Goal: Task Accomplishment & Management: Use online tool/utility

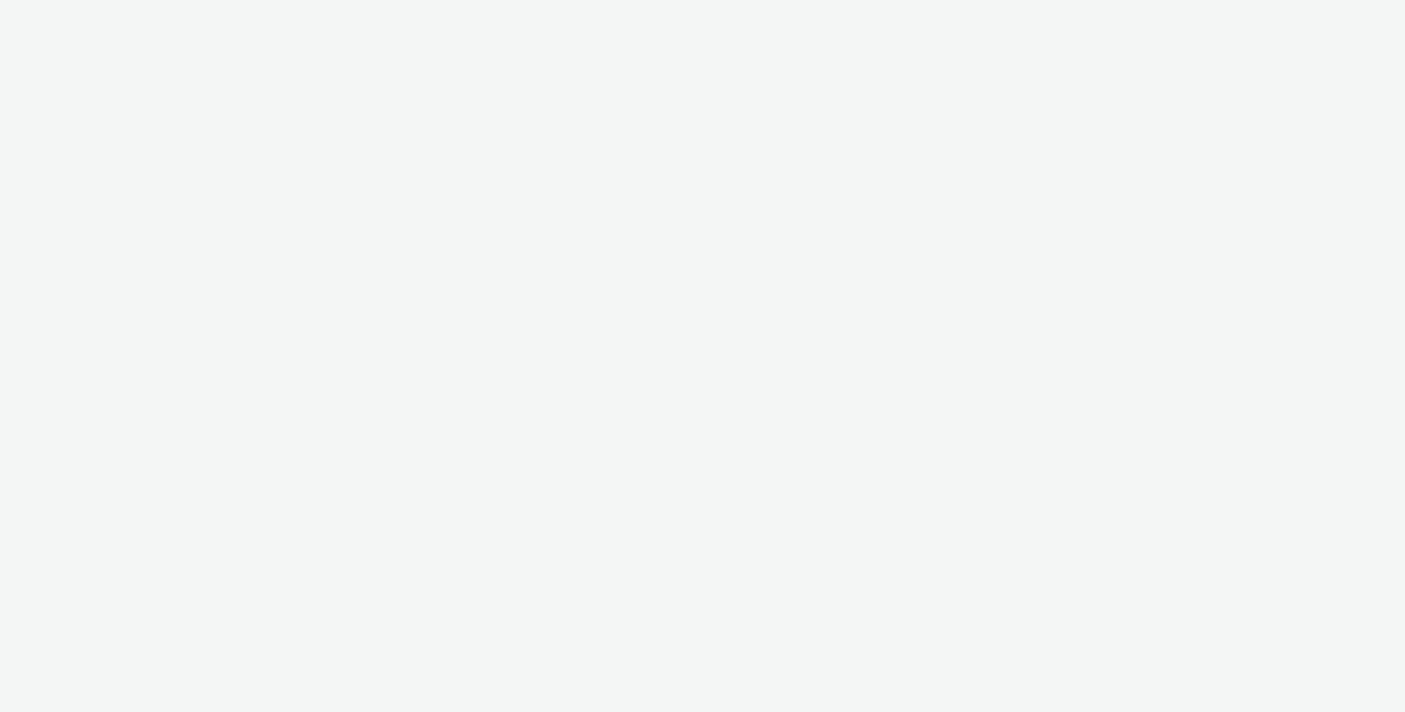
select select "2fc77e36-bb93-4aa3-9dff-dcb08e02eac6"
select select "2405a9d4-3350-4458-8d06-44f78962fa76"
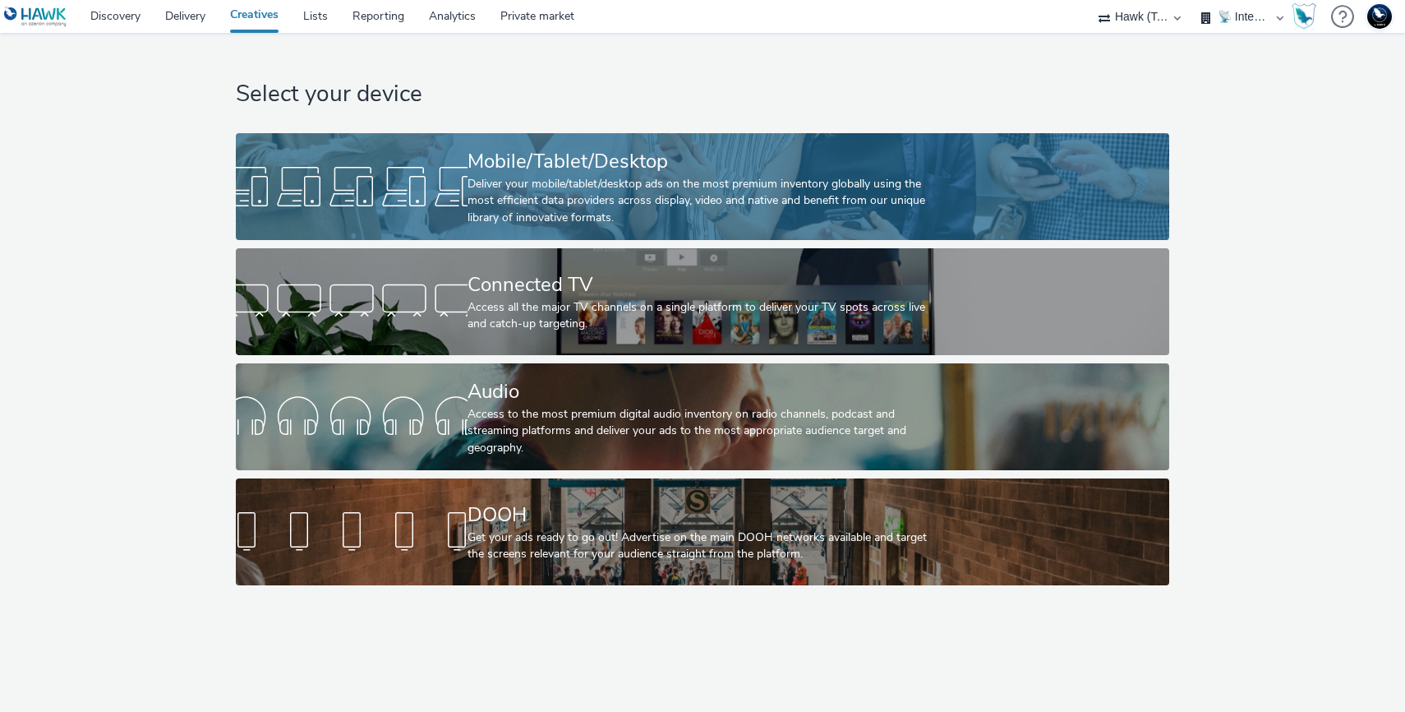
click at [269, 189] on div at bounding box center [352, 186] width 232 height 53
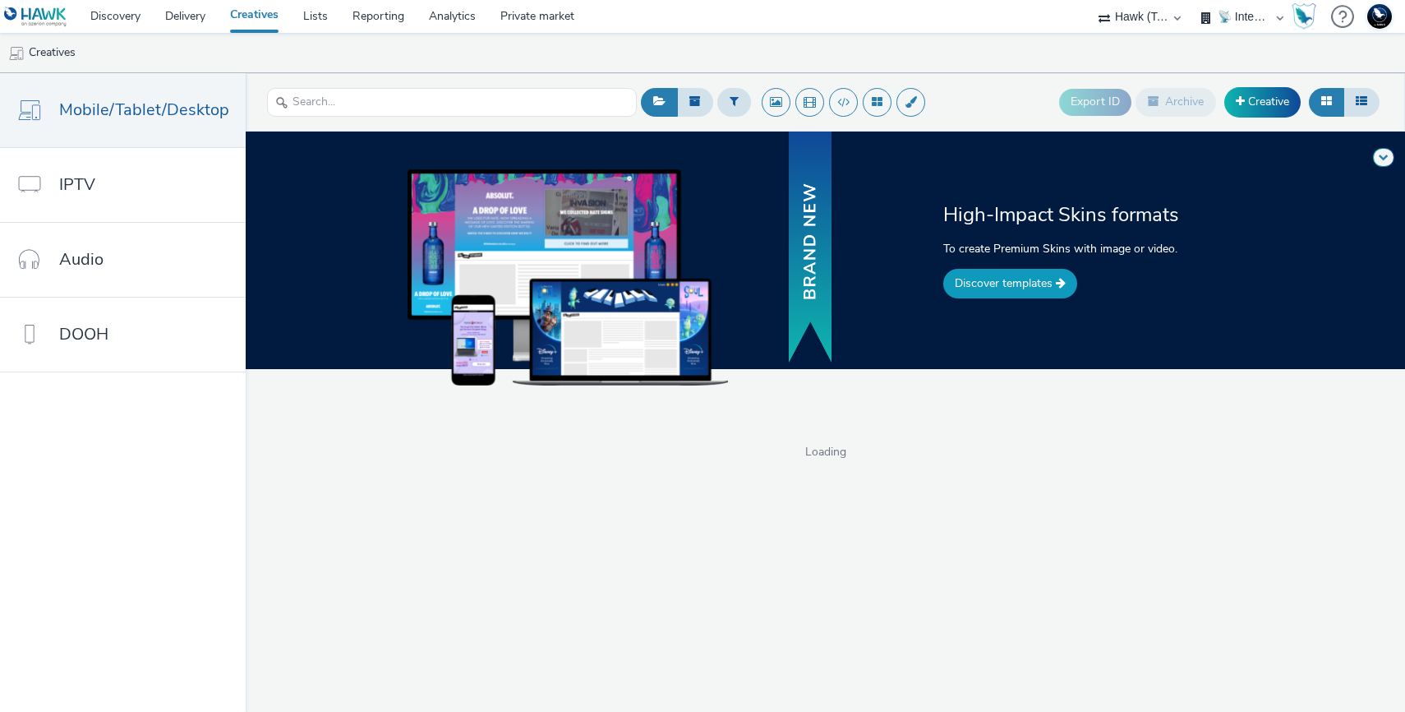
click at [966, 283] on link "Discover templates" at bounding box center [1010, 284] width 134 height 30
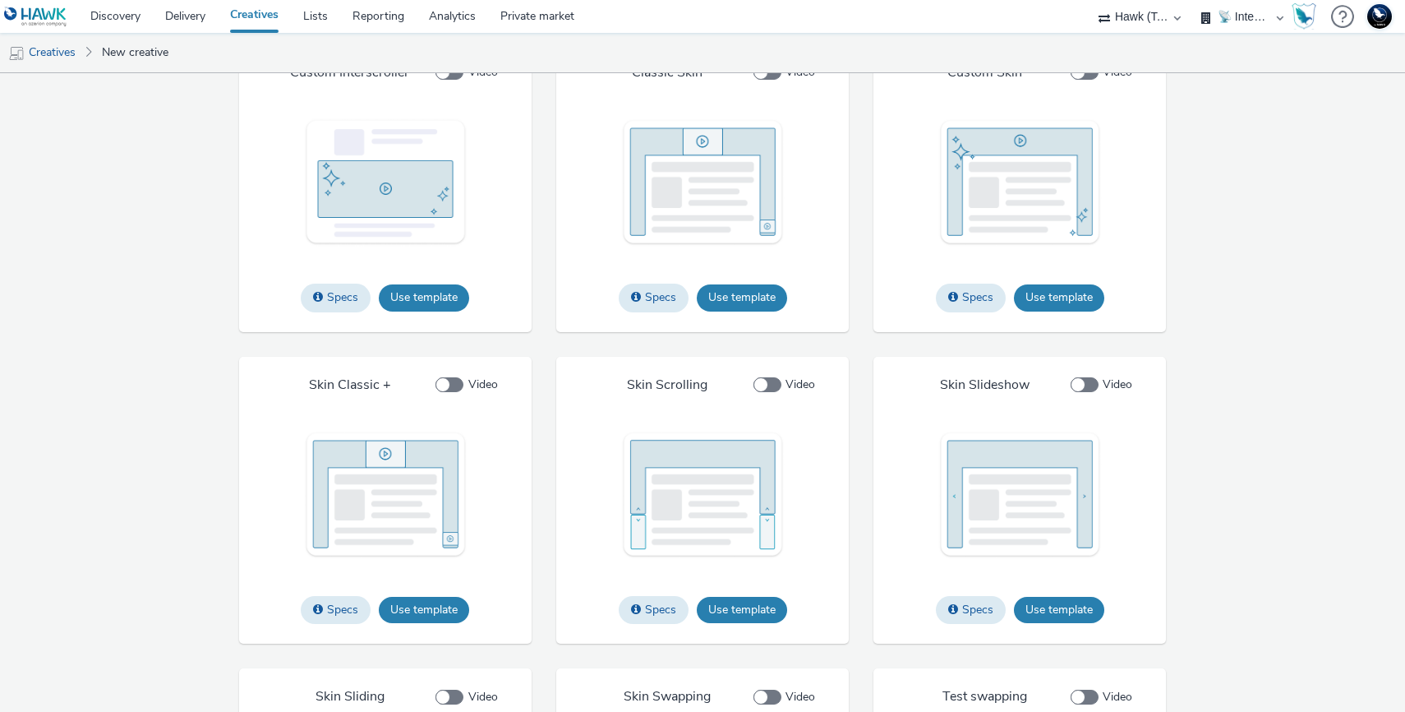
scroll to position [1781, 0]
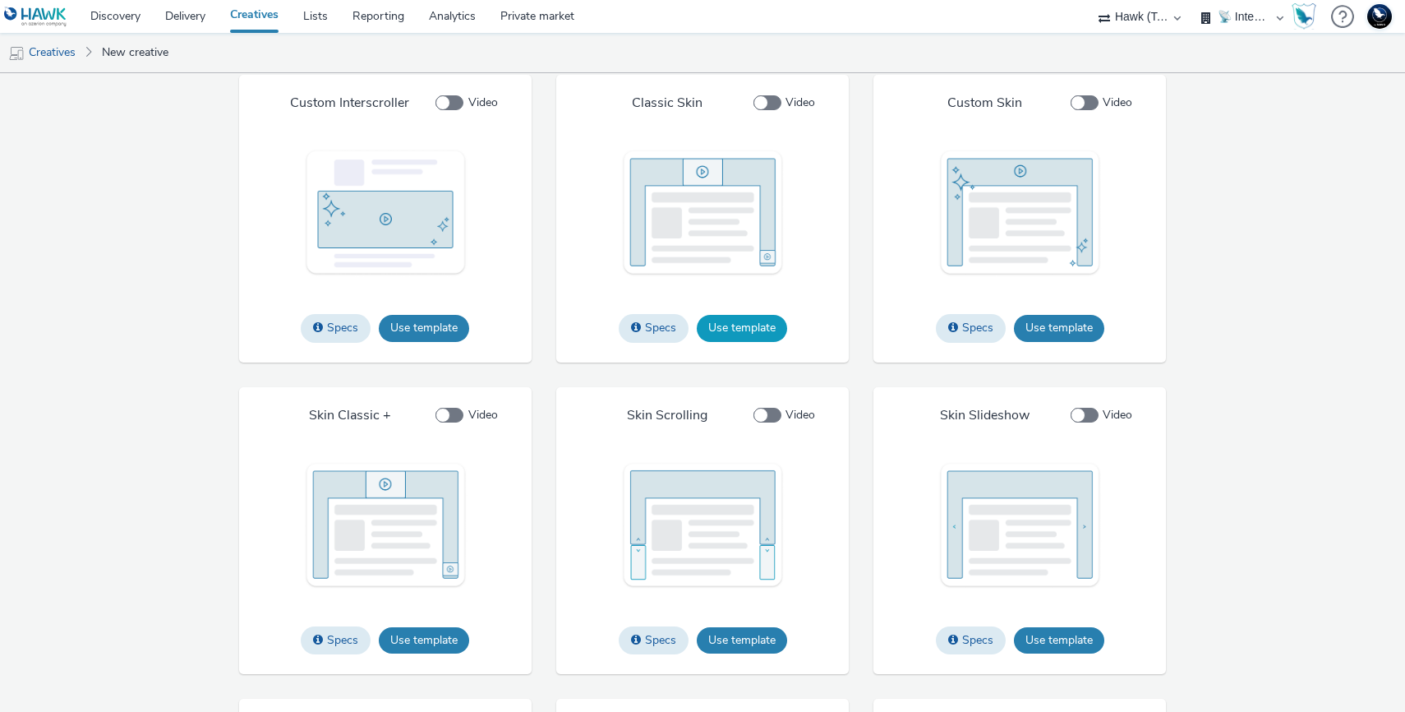
click at [782, 341] on button "Use template" at bounding box center [742, 328] width 90 height 26
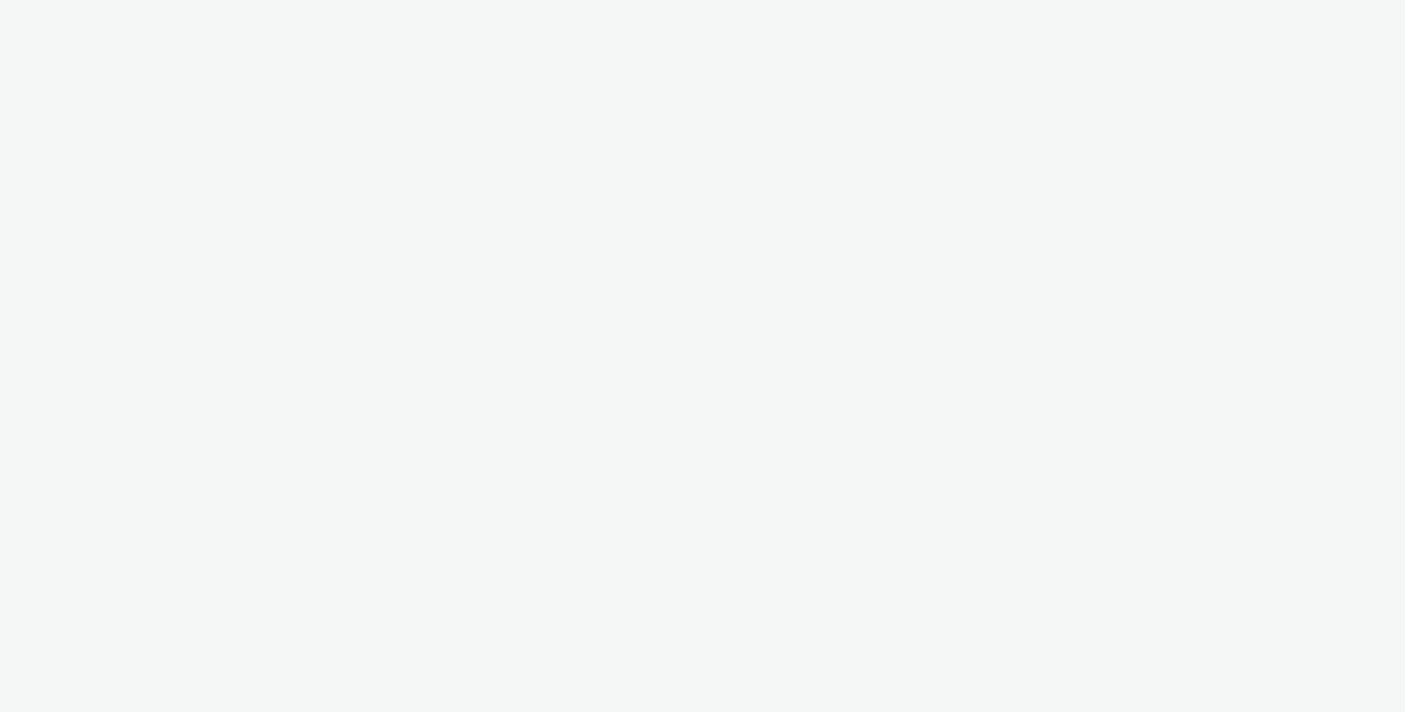
select select "2fc77e36-bb93-4aa3-9dff-dcb08e02eac6"
select select "2405a9d4-3350-4458-8d06-44f78962fa76"
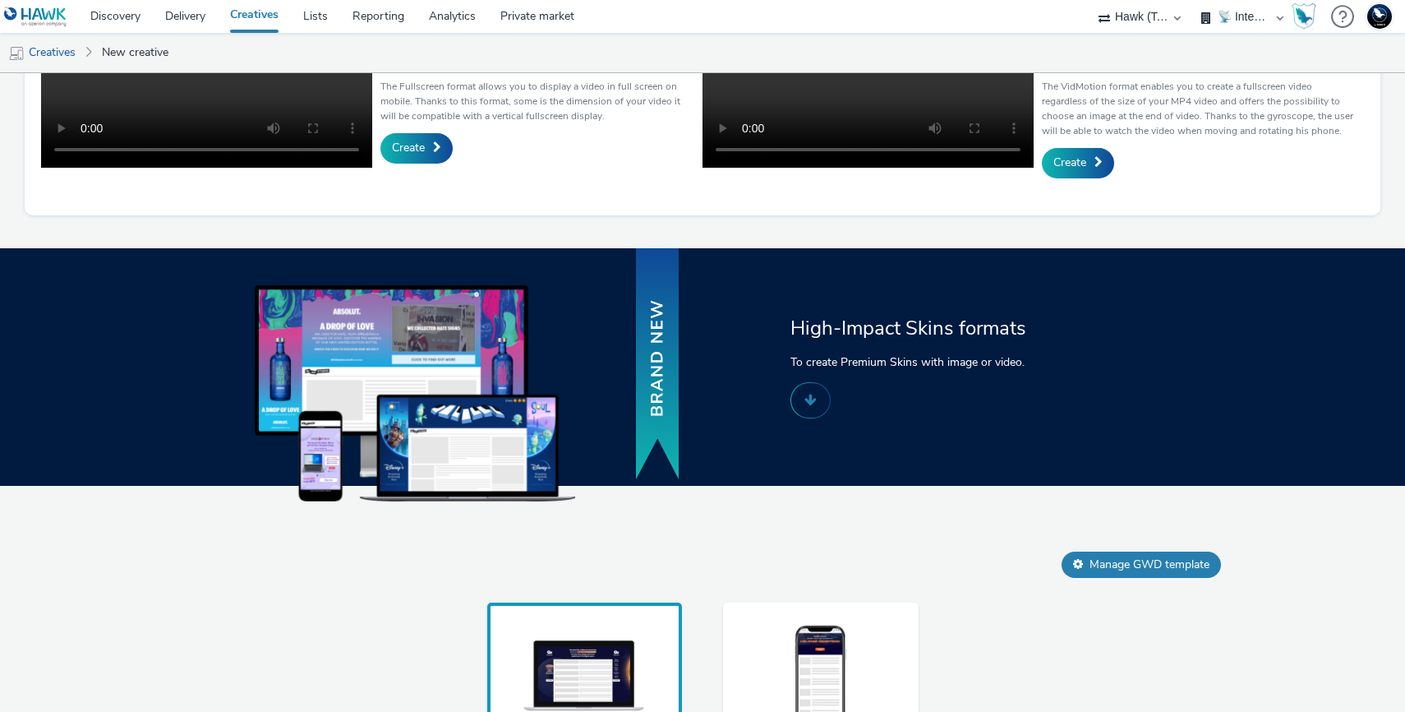
scroll to position [860, 0]
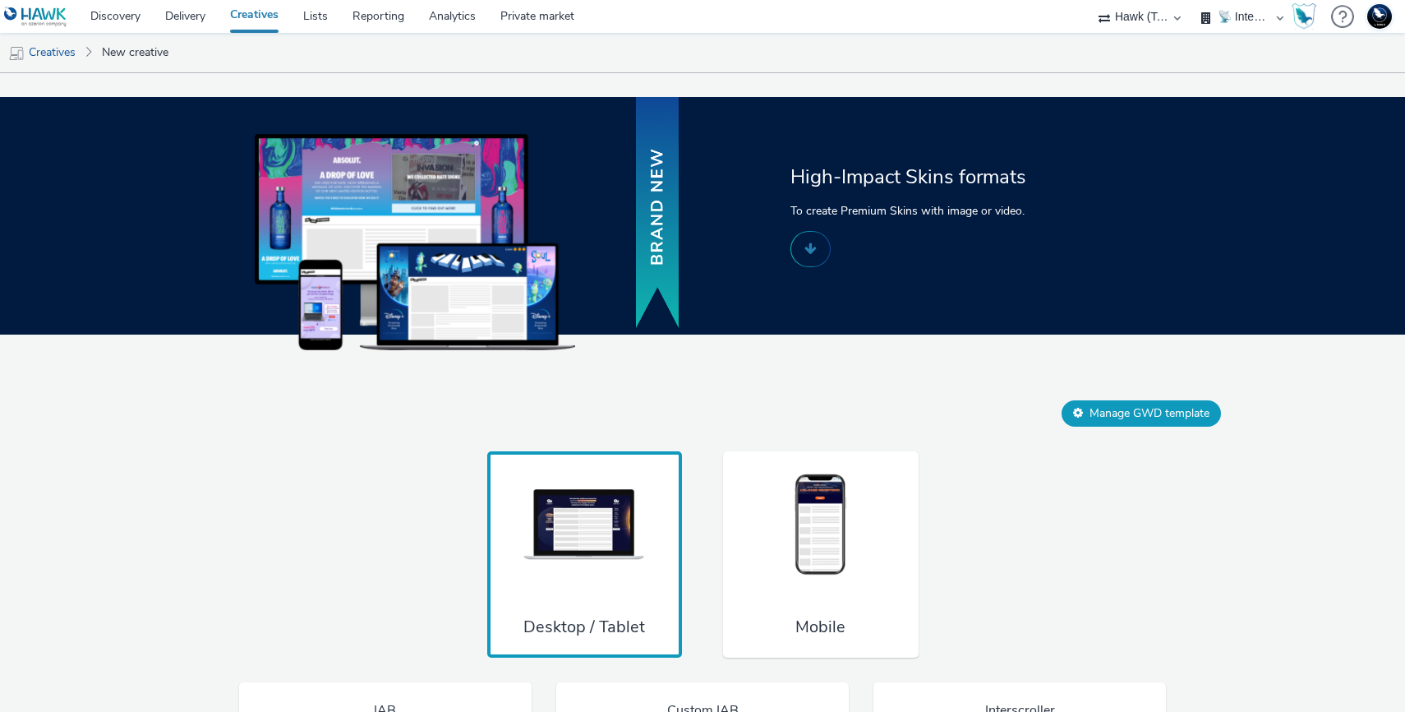
click at [1105, 427] on button "Manage GWD template" at bounding box center [1141, 413] width 159 height 26
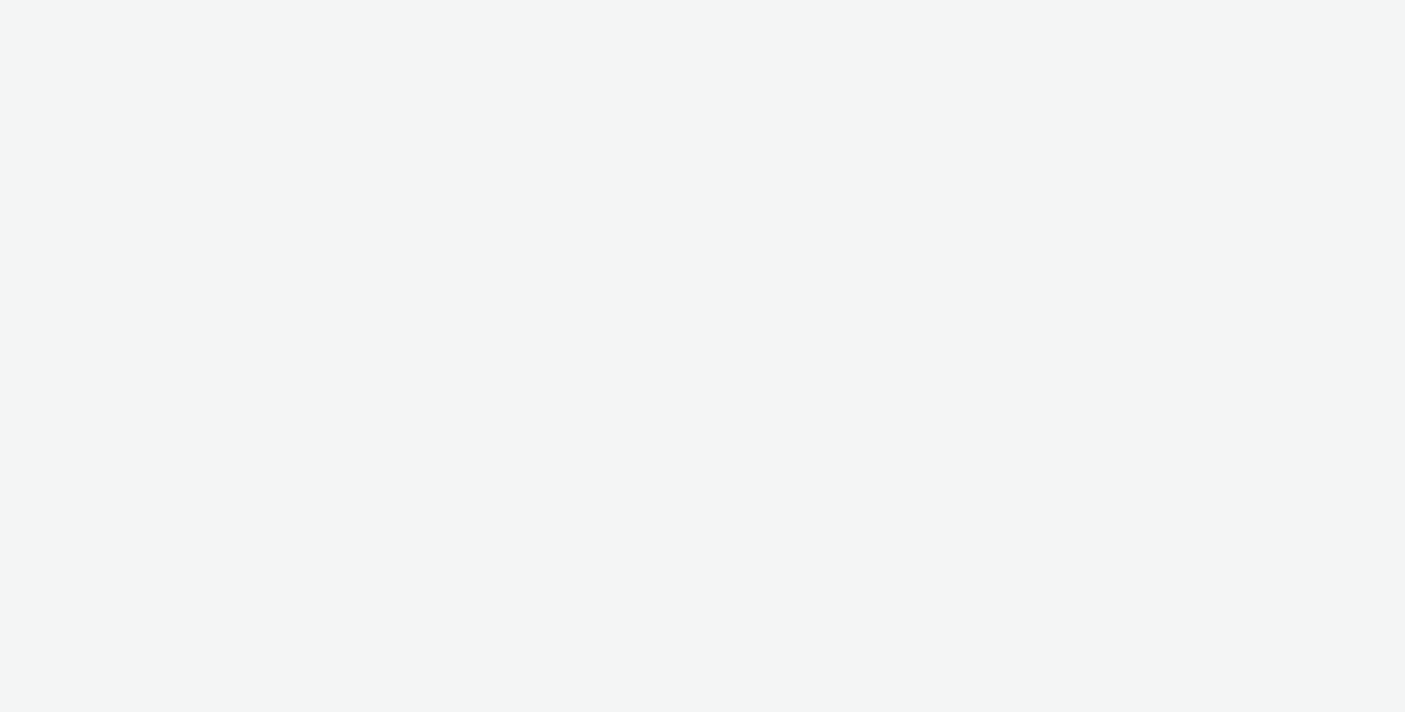
select select "2fc77e36-bb93-4aa3-9dff-dcb08e02eac6"
select select "2405a9d4-3350-4458-8d06-44f78962fa76"
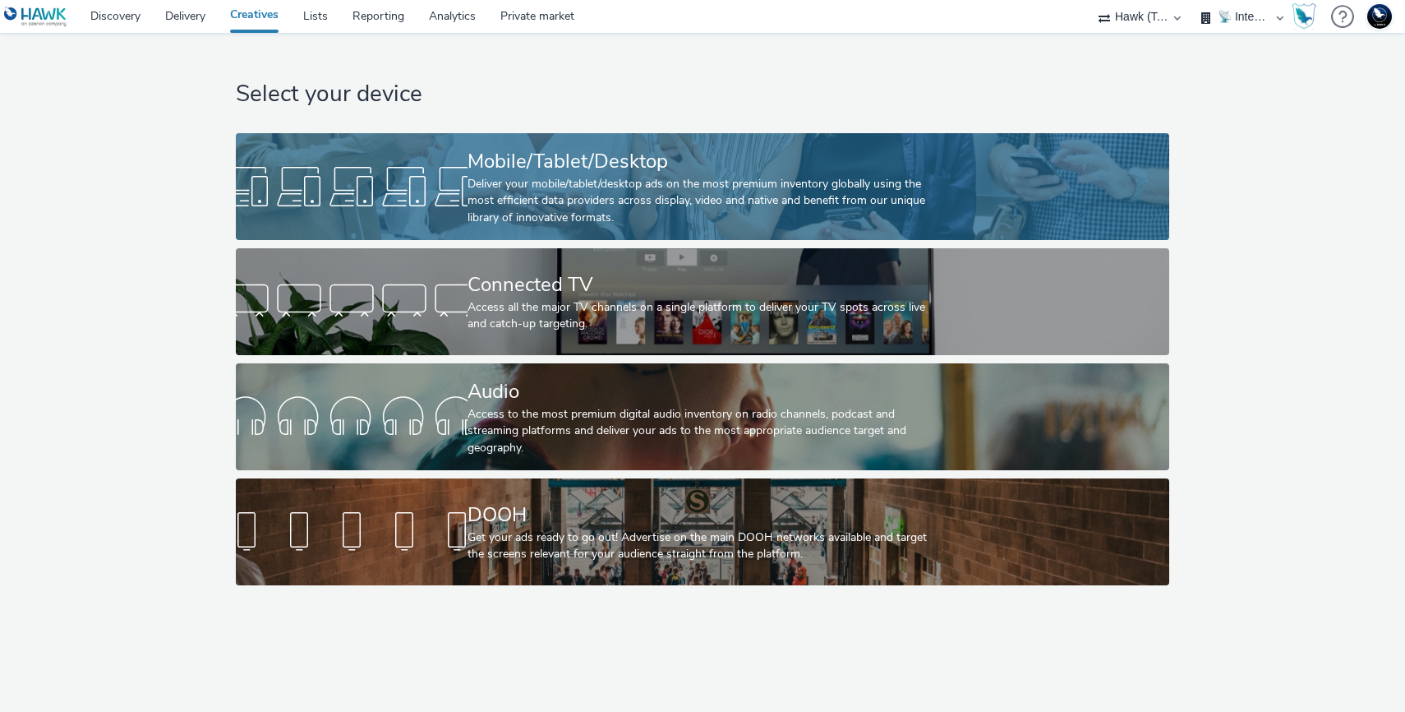
click at [335, 182] on div at bounding box center [352, 186] width 232 height 53
